Goal: Transaction & Acquisition: Purchase product/service

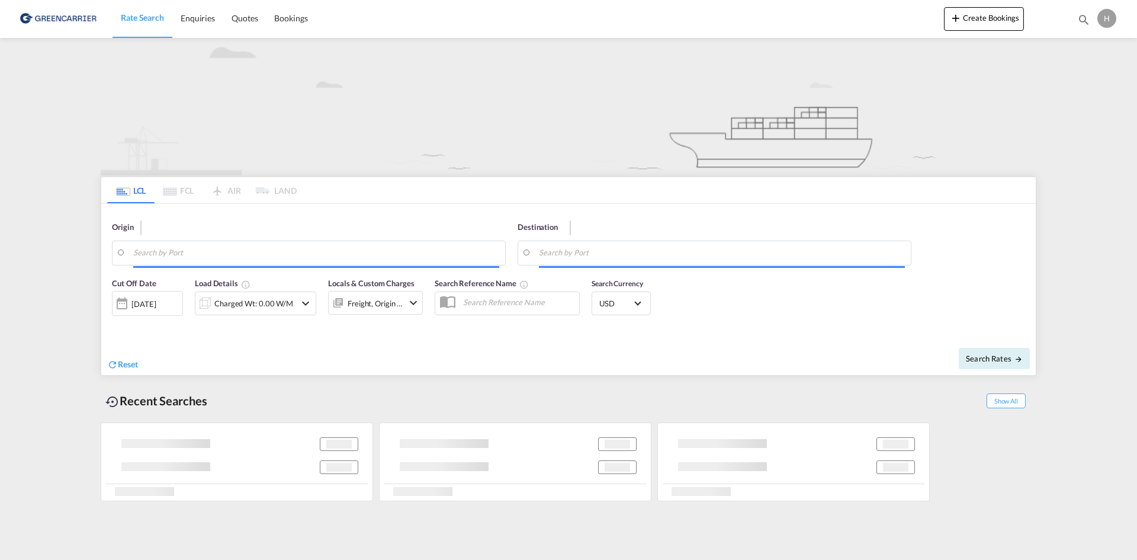
type input "7400"
type input "[GEOGRAPHIC_DATA], [GEOGRAPHIC_DATA]"
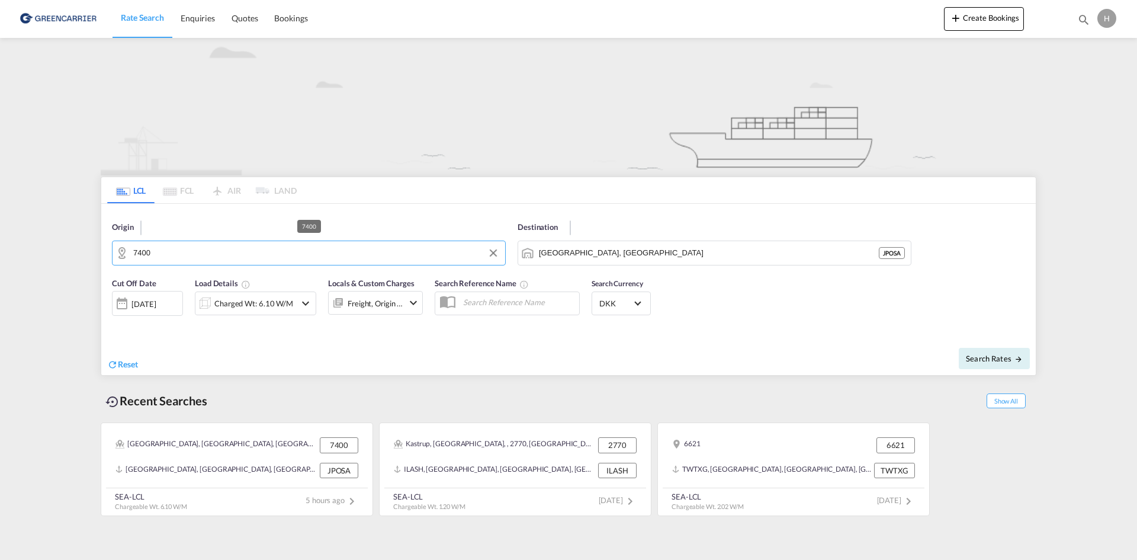
click at [285, 253] on input "7400" at bounding box center [316, 253] width 366 height 18
click at [188, 279] on div "9530 DK-9530" at bounding box center [225, 286] width 225 height 36
type input "9530"
drag, startPoint x: 727, startPoint y: 260, endPoint x: 710, endPoint y: 260, distance: 16.6
click at [710, 260] on input "[GEOGRAPHIC_DATA], [GEOGRAPHIC_DATA]" at bounding box center [722, 253] width 366 height 18
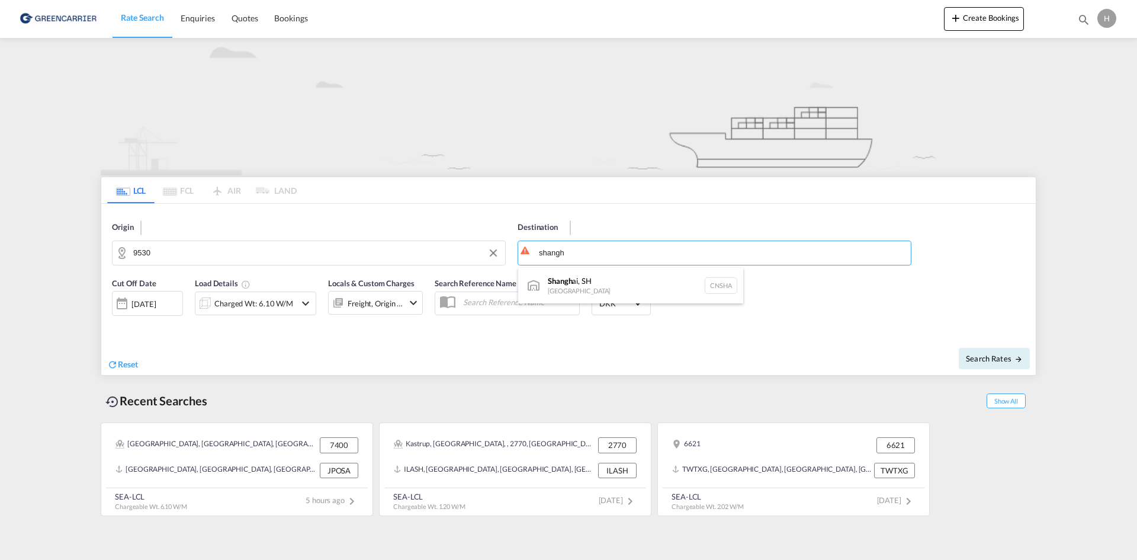
click at [586, 277] on div "Shangh ai, SH [GEOGRAPHIC_DATA] [GEOGRAPHIC_DATA]" at bounding box center [630, 286] width 225 height 36
type input "[GEOGRAPHIC_DATA], SH, CNSHA"
click at [239, 304] on div "Charged Wt: 6.10 W/M" at bounding box center [253, 303] width 79 height 17
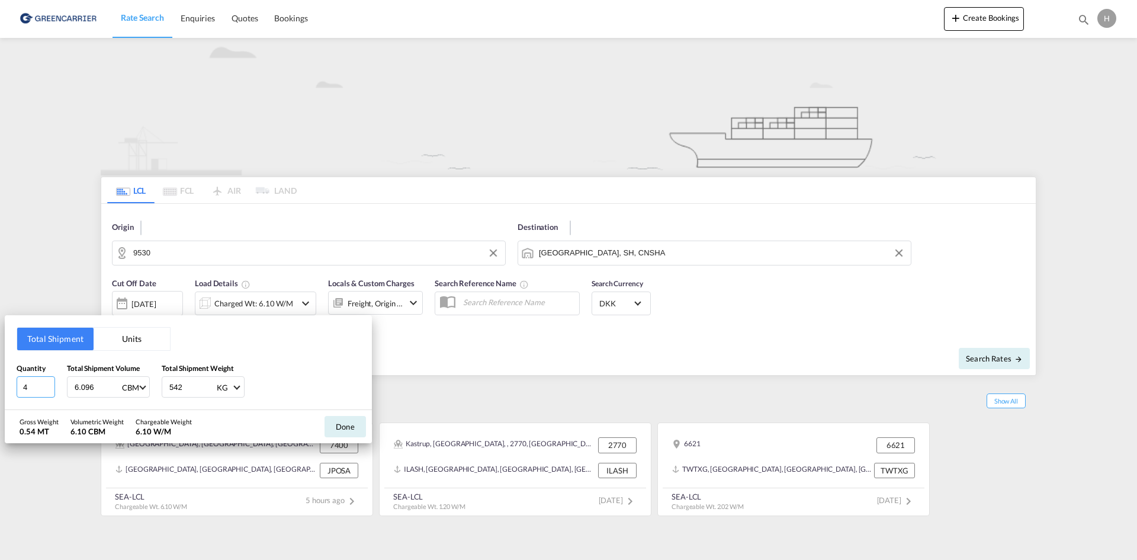
click at [14, 388] on div "Total Shipment Units Quantity 4 Total Shipment Volume 6.096 CBM CBM CFT Total S…" at bounding box center [188, 362] width 367 height 95
type input "1"
type input "1.216"
click at [155, 336] on button "Units" at bounding box center [132, 338] width 76 height 23
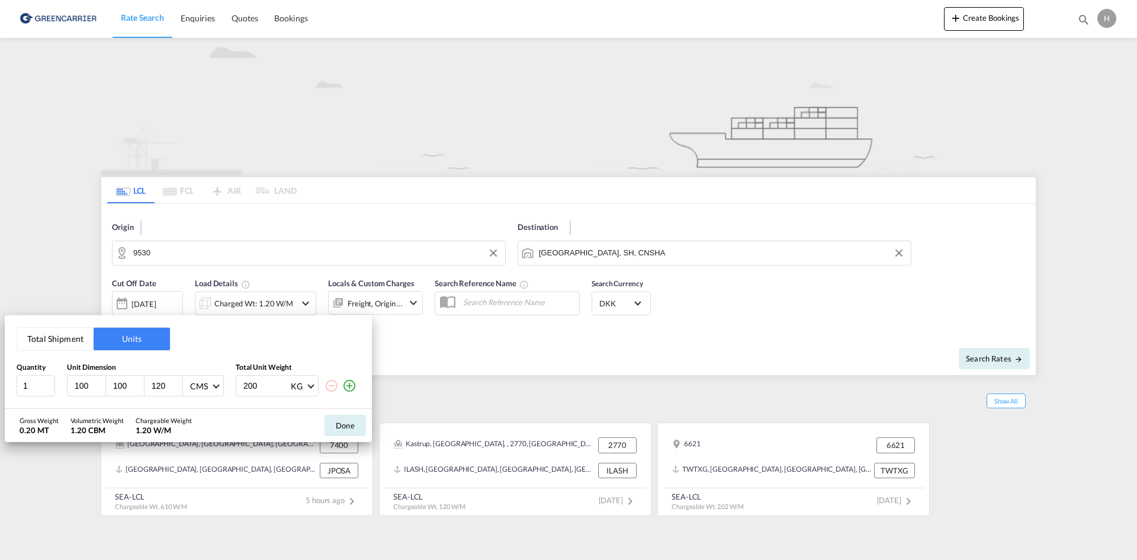
drag, startPoint x: 91, startPoint y: 382, endPoint x: 61, endPoint y: 381, distance: 29.6
click at [62, 381] on div "1 100 100 120 CMS CMS Inches 200 KG KG LB" at bounding box center [188, 385] width 343 height 21
type input "160"
type input "80"
type input "95"
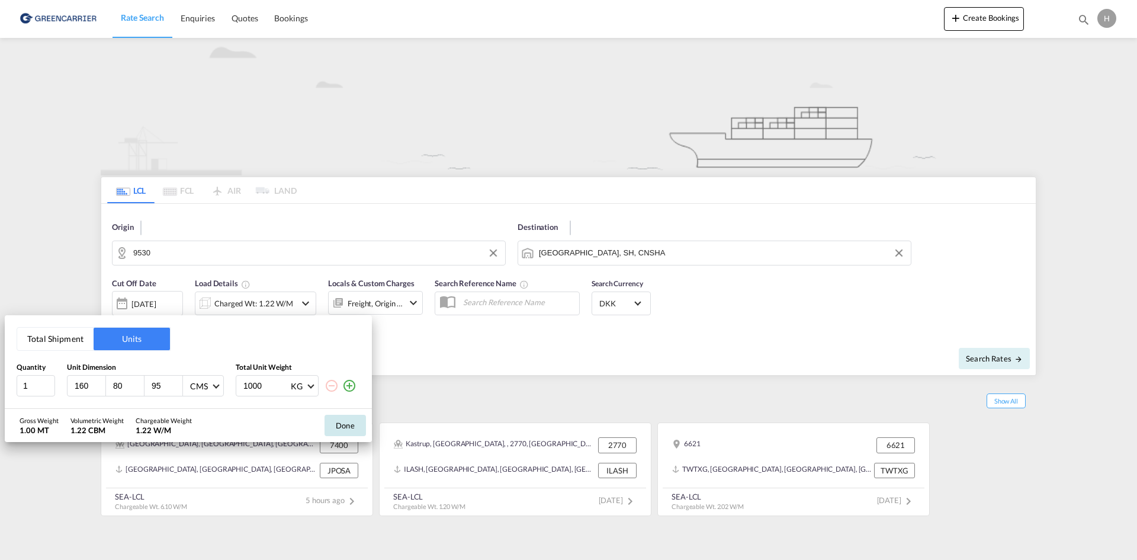
type input "1000"
click at [353, 431] on button "Done" at bounding box center [345, 425] width 41 height 21
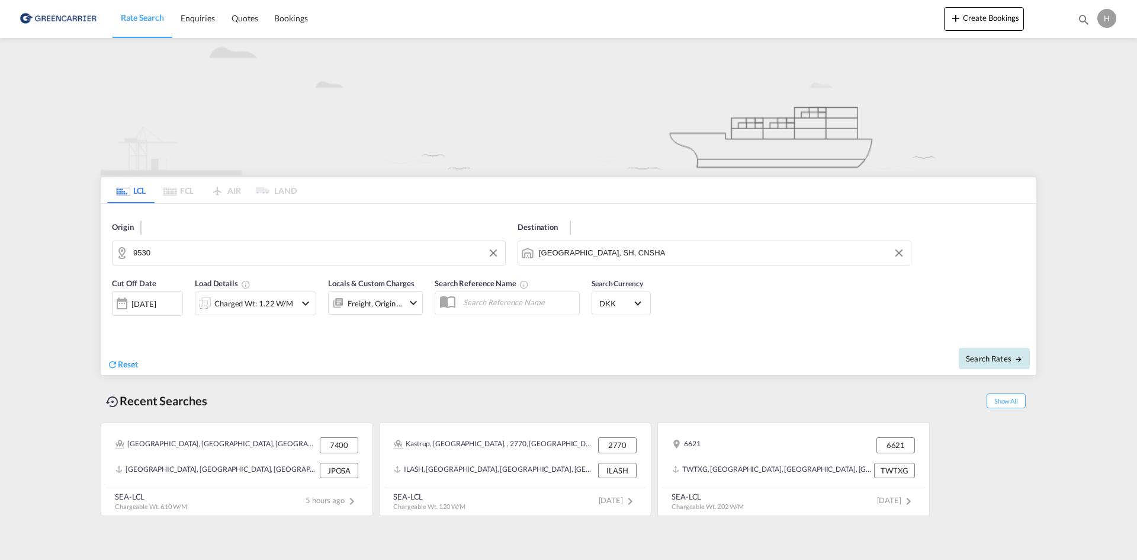
click at [982, 359] on span "Search Rates" at bounding box center [994, 358] width 57 height 9
type input "9530 to CNSHA / [DATE]"
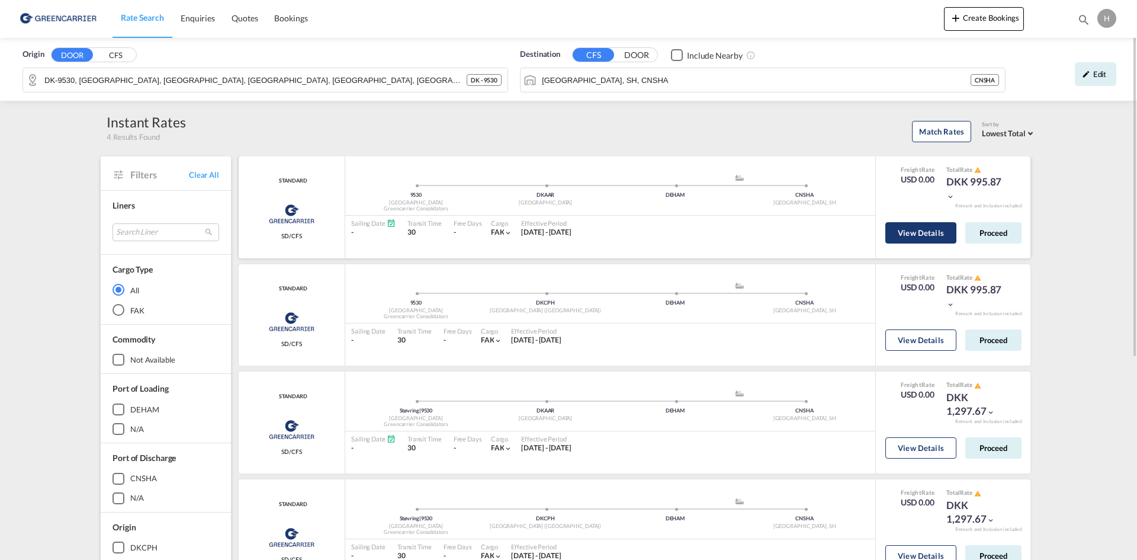
click at [921, 236] on button "View Details" at bounding box center [920, 232] width 71 height 21
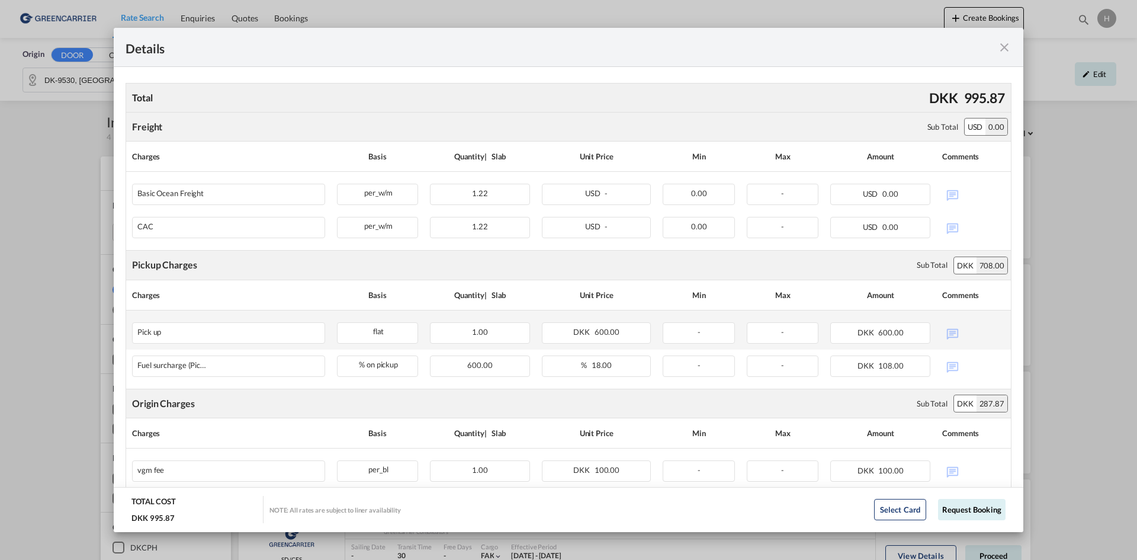
scroll to position [237, 0]
click at [60, 238] on div "Details Pickup Door 9530, [GEOGRAPHIC_DATA] Pickup Service Type - Pickup Haulag…" at bounding box center [568, 280] width 1137 height 560
click at [1006, 44] on md-icon "icon-close fg-AAA8AD m-0 cursor" at bounding box center [1004, 47] width 14 height 14
